Goal: Navigation & Orientation: Find specific page/section

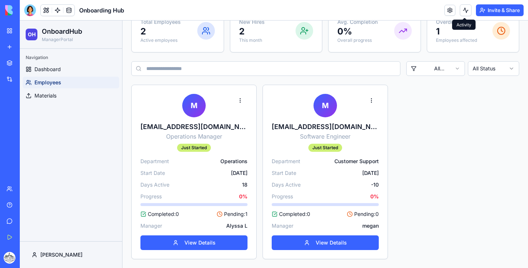
click at [6, 8] on img at bounding box center [28, 10] width 46 height 10
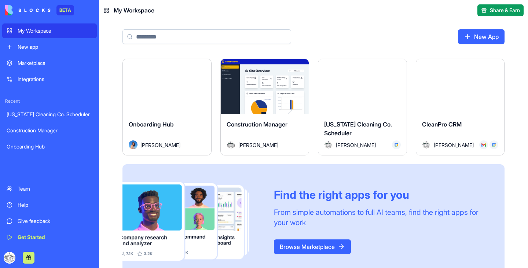
click at [30, 31] on div "My Workspace" at bounding box center [55, 30] width 75 height 7
click at [32, 33] on div "My Workspace" at bounding box center [55, 30] width 75 height 7
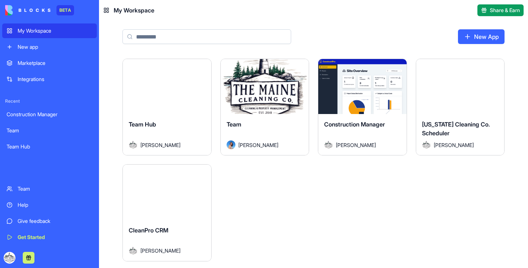
click at [172, 88] on button "Launch" at bounding box center [166, 86] width 55 height 15
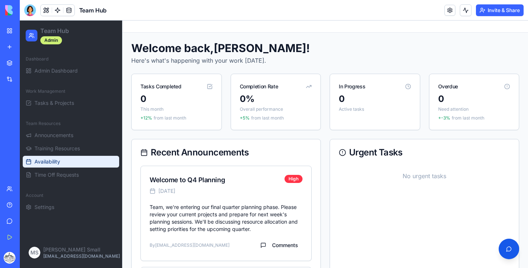
click at [59, 161] on span "Availability" at bounding box center [47, 161] width 26 height 7
click at [39, 161] on span "Availability" at bounding box center [47, 161] width 26 height 7
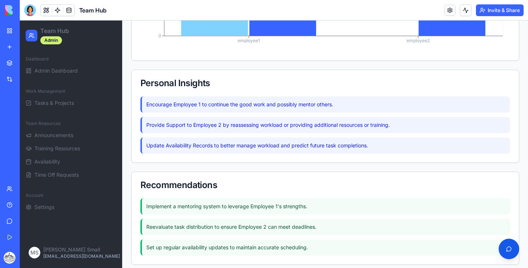
scroll to position [652, 0]
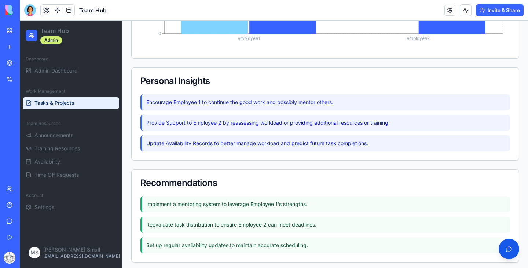
click at [68, 104] on span "Tasks & Projects" at bounding box center [54, 102] width 40 height 7
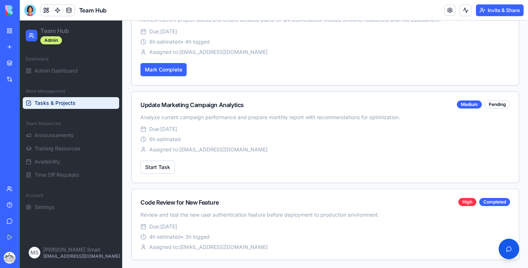
scroll to position [117, 0]
